Goal: Task Accomplishment & Management: Use online tool/utility

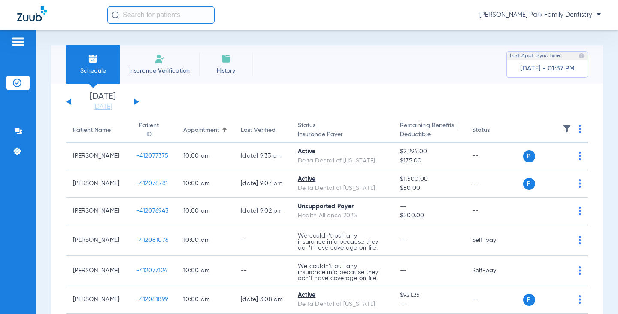
click at [137, 102] on button at bounding box center [136, 101] width 5 height 6
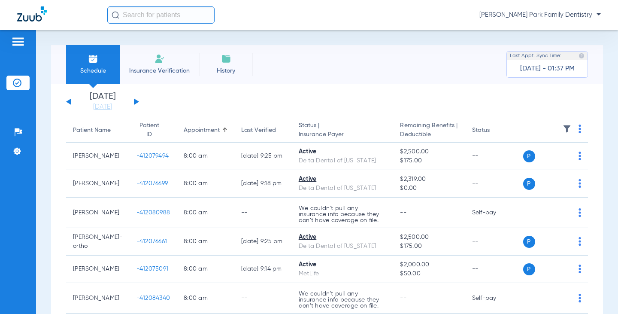
click at [563, 125] on img at bounding box center [567, 128] width 9 height 9
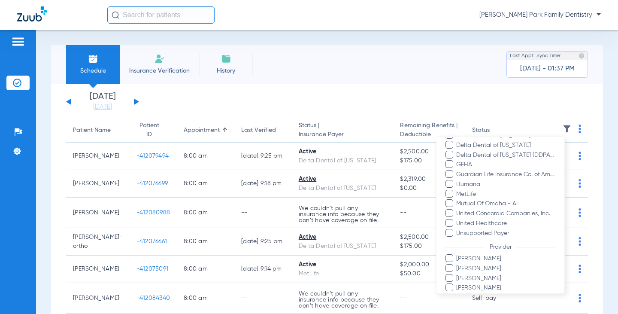
scroll to position [205, 0]
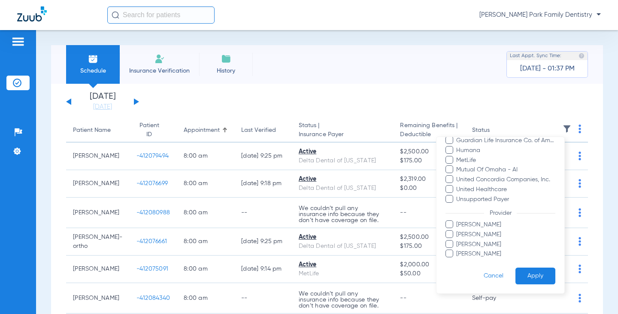
click at [480, 222] on span "[PERSON_NAME]" at bounding box center [506, 224] width 100 height 9
click at [458, 231] on input "[PERSON_NAME]" at bounding box center [458, 231] width 0 height 0
click at [522, 274] on button "Apply" at bounding box center [536, 275] width 40 height 17
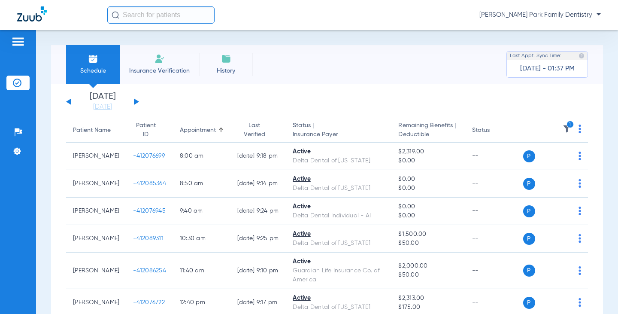
click at [563, 133] on span "1" at bounding box center [567, 131] width 9 height 6
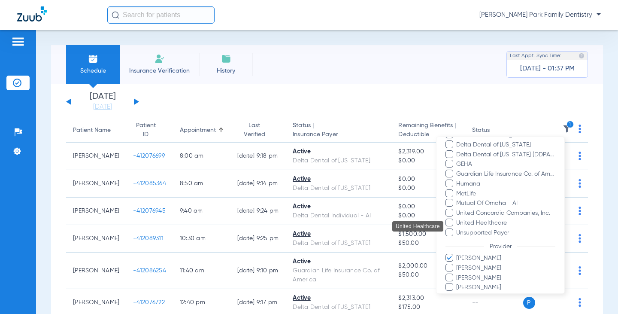
scroll to position [205, 0]
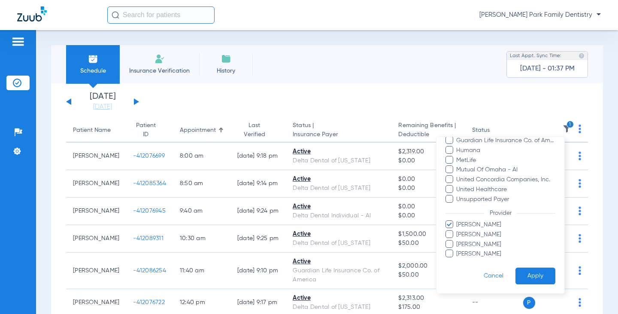
click at [490, 243] on span "[PERSON_NAME]" at bounding box center [506, 244] width 100 height 9
click at [458, 250] on input "[PERSON_NAME]" at bounding box center [458, 250] width 0 height 0
click at [492, 220] on span "[PERSON_NAME]" at bounding box center [506, 224] width 100 height 9
click at [458, 231] on input "[PERSON_NAME]" at bounding box center [458, 231] width 0 height 0
click at [516, 281] on button "Apply" at bounding box center [536, 275] width 40 height 17
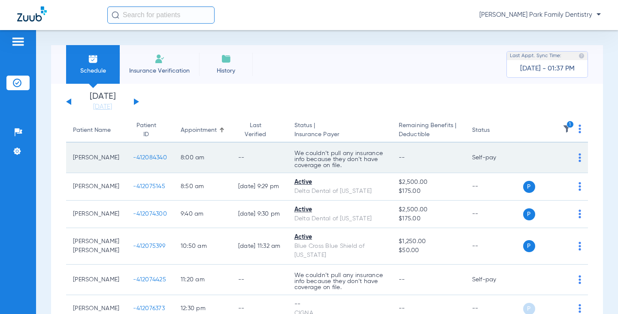
click at [133, 155] on span "-412084340" at bounding box center [150, 158] width 34 height 6
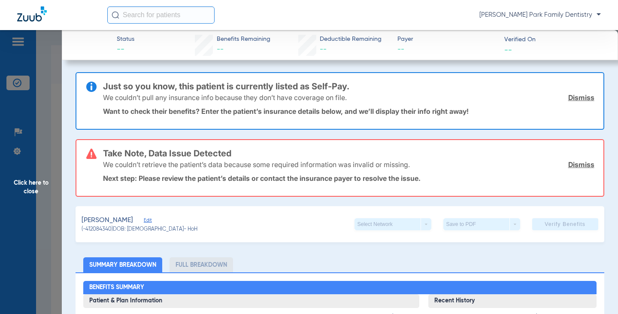
click at [27, 196] on span "Click here to close" at bounding box center [31, 187] width 62 height 314
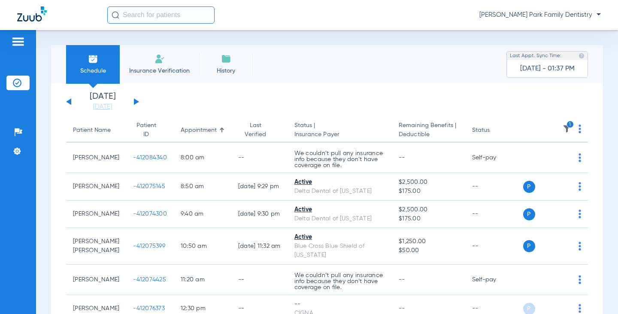
click at [567, 126] on icon "1" at bounding box center [571, 125] width 8 height 8
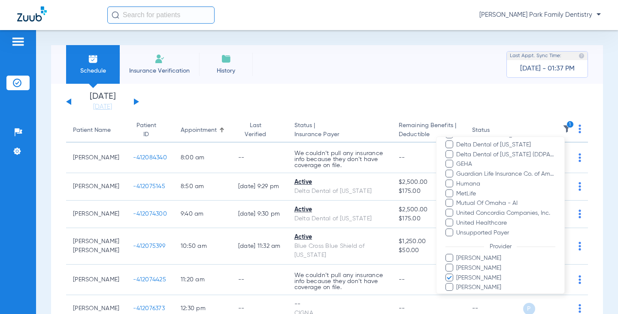
scroll to position [205, 0]
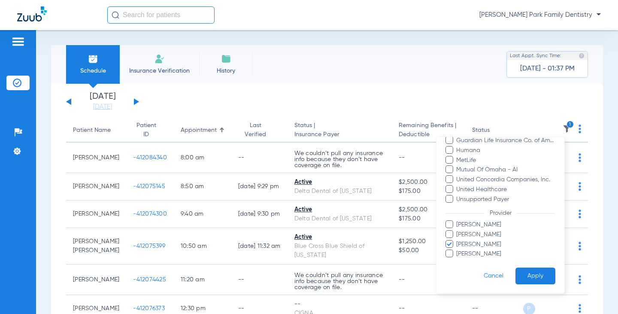
click at [488, 226] on span "[PERSON_NAME]" at bounding box center [506, 224] width 100 height 9
click at [458, 231] on input "[PERSON_NAME]" at bounding box center [458, 231] width 0 height 0
click at [488, 240] on span "[PERSON_NAME]" at bounding box center [506, 244] width 100 height 9
click at [458, 250] on input "[PERSON_NAME]" at bounding box center [458, 250] width 0 height 0
click at [516, 272] on button "Apply" at bounding box center [536, 275] width 40 height 17
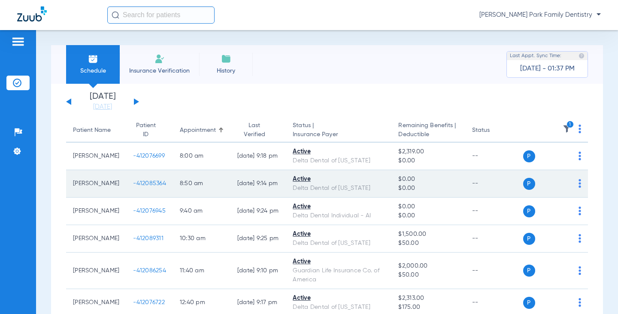
scroll to position [43, 0]
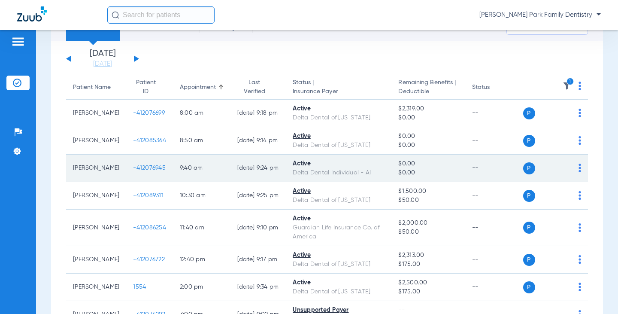
click at [139, 168] on span "-412076945" at bounding box center [149, 168] width 33 height 6
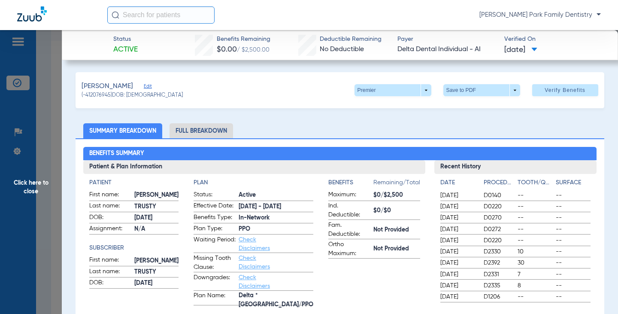
click at [33, 172] on span "Click here to close" at bounding box center [31, 187] width 62 height 314
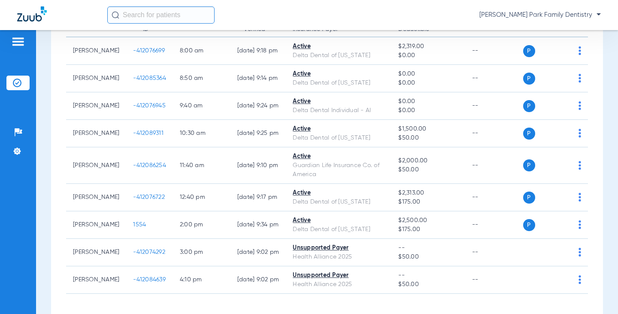
scroll to position [129, 0]
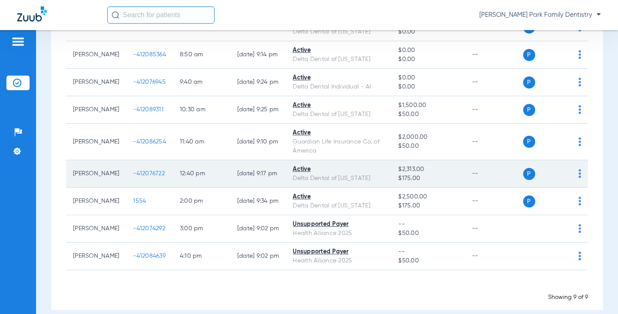
click at [134, 171] on span "-412076722" at bounding box center [149, 173] width 32 height 6
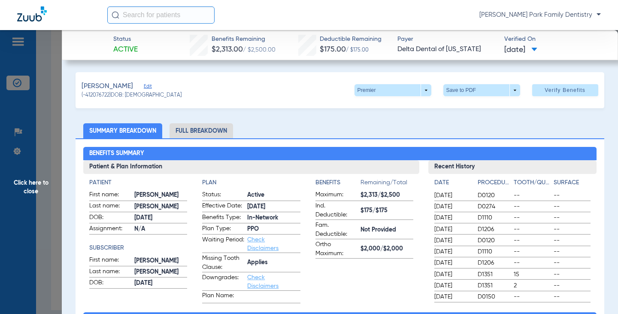
click at [37, 185] on span "Click here to close" at bounding box center [31, 187] width 62 height 314
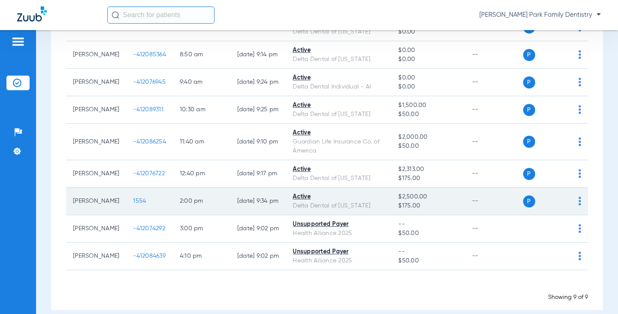
click at [133, 200] on span "1554" at bounding box center [139, 201] width 13 height 6
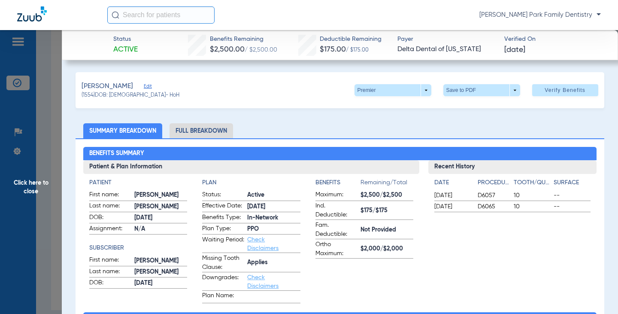
click at [18, 178] on span "Click here to close" at bounding box center [31, 187] width 62 height 314
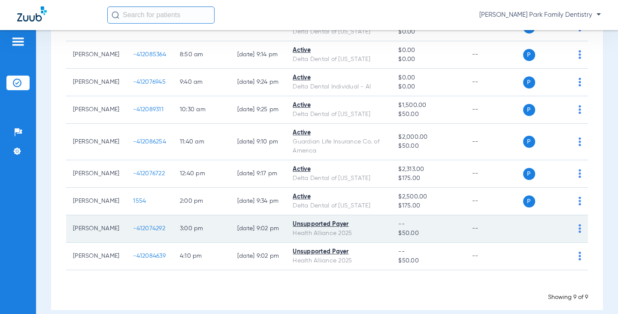
click at [133, 227] on span "-412074292" at bounding box center [149, 228] width 32 height 6
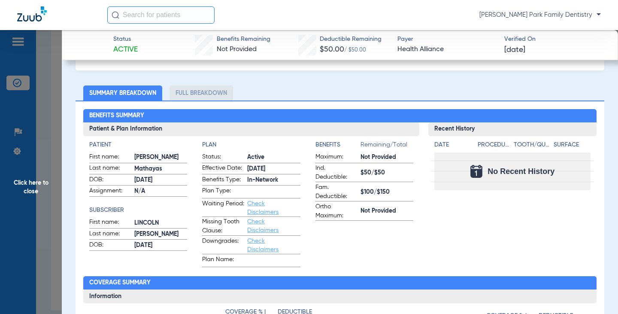
scroll to position [43, 0]
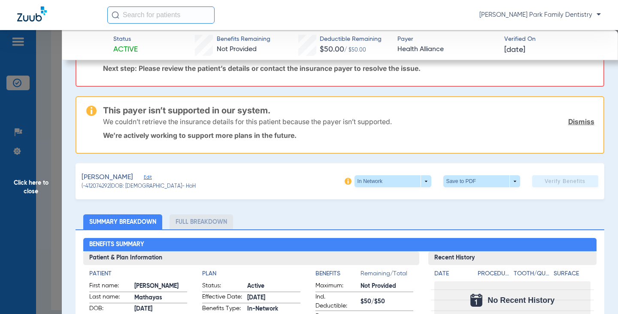
click at [21, 194] on span "Click here to close" at bounding box center [31, 187] width 62 height 314
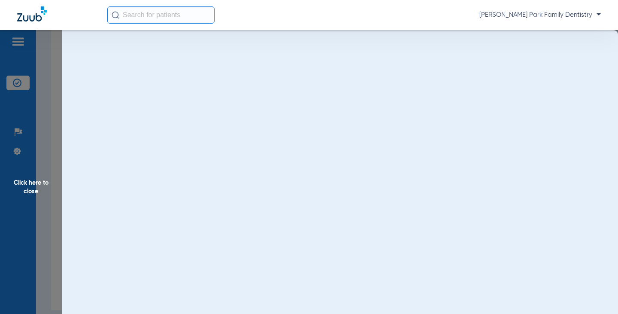
scroll to position [0, 0]
